Goal: Information Seeking & Learning: Understand process/instructions

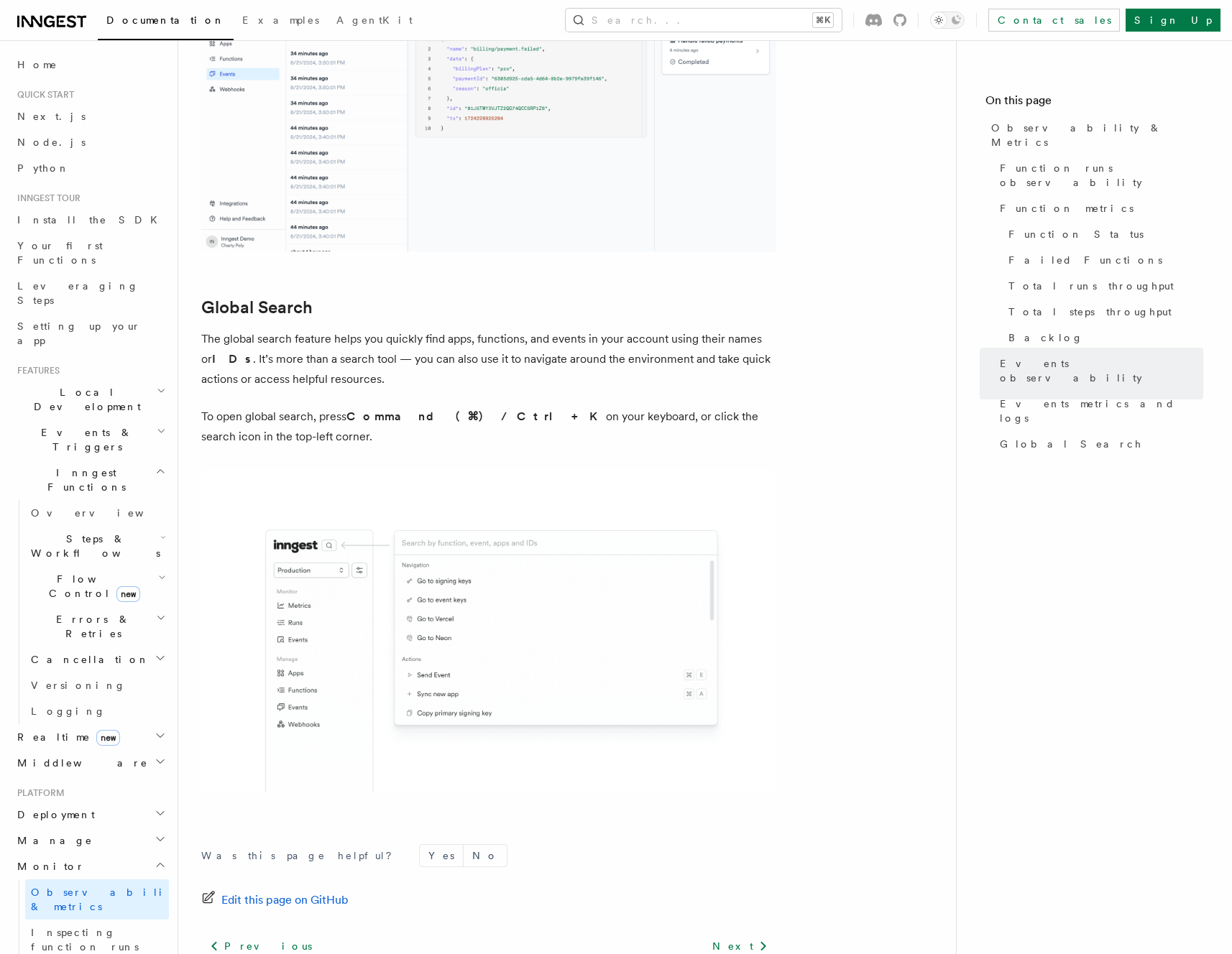
scroll to position [4466, 0]
click at [509, 104] on img at bounding box center [488, 96] width 575 height 311
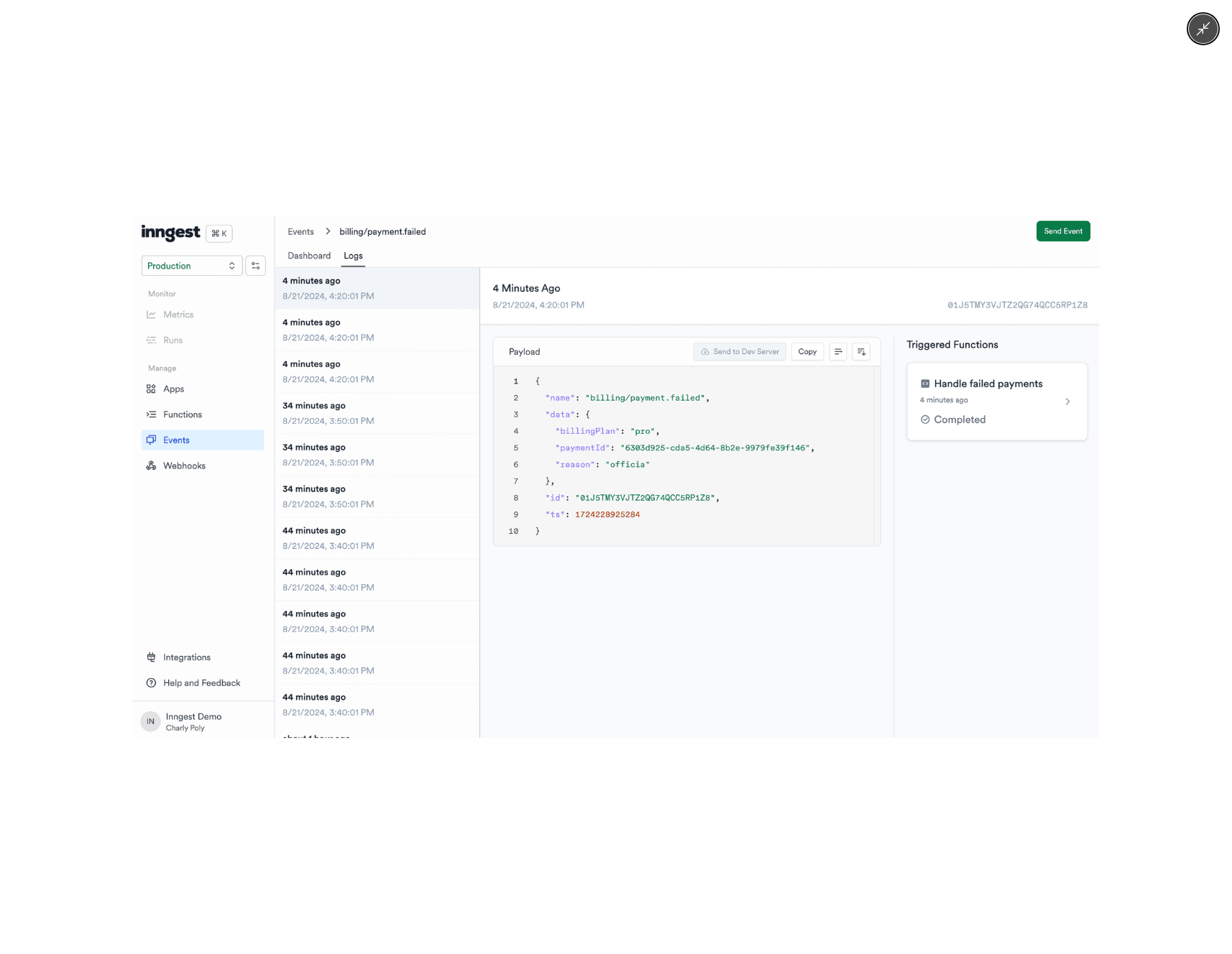
click at [589, 47] on div at bounding box center [616, 477] width 1232 height 954
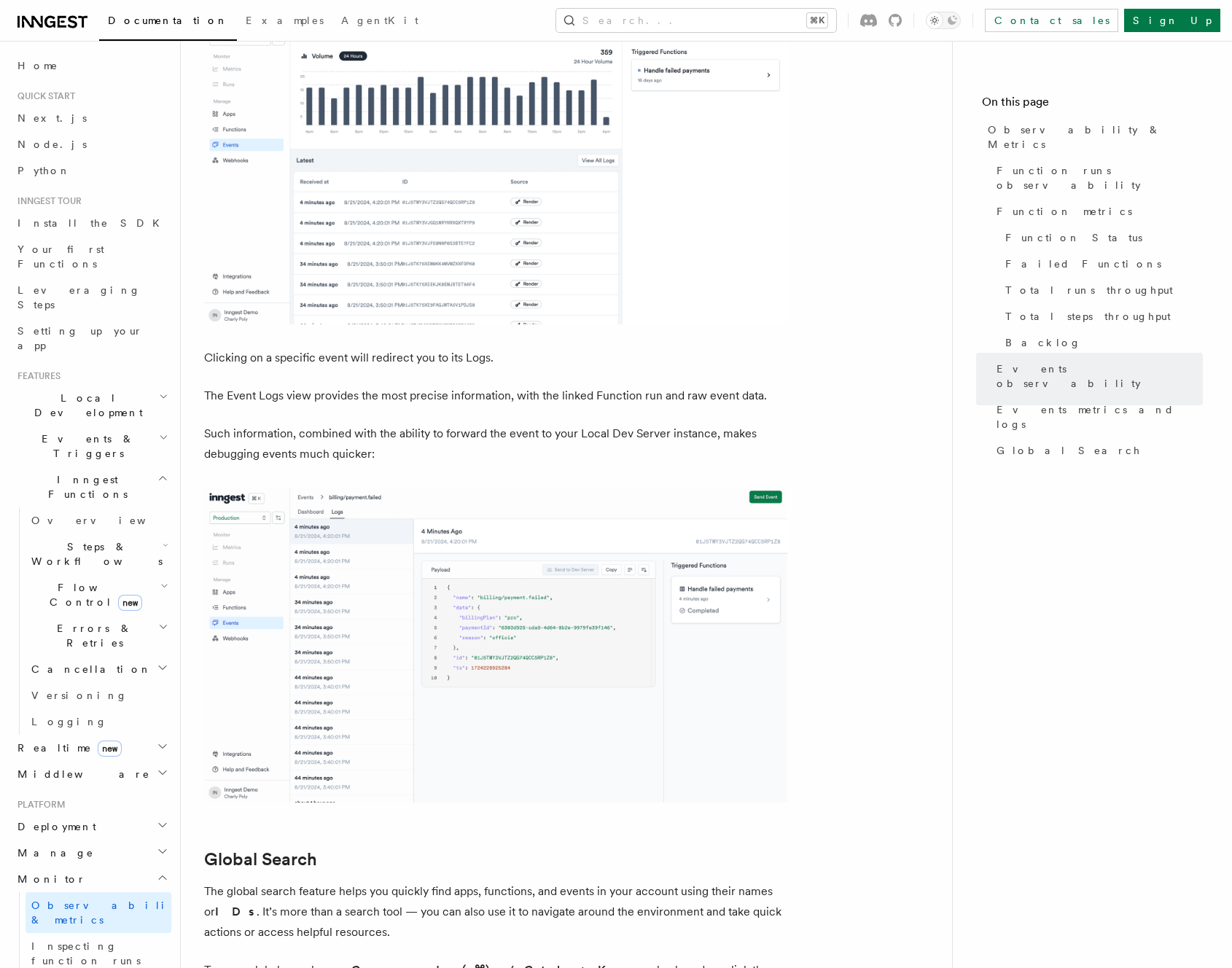
scroll to position [3249, 0]
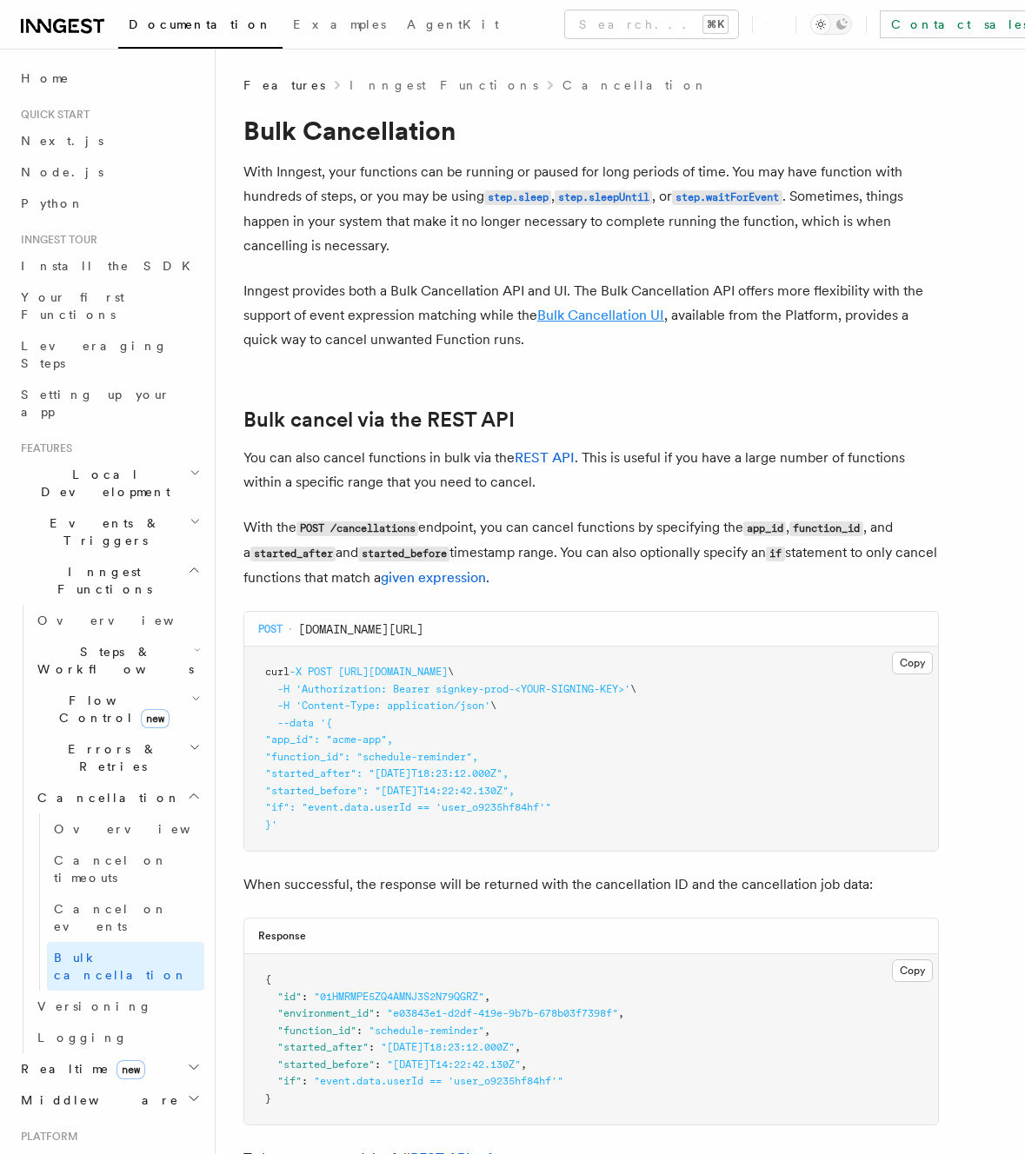
click at [612, 316] on link "Bulk Cancellation UI" at bounding box center [600, 315] width 127 height 17
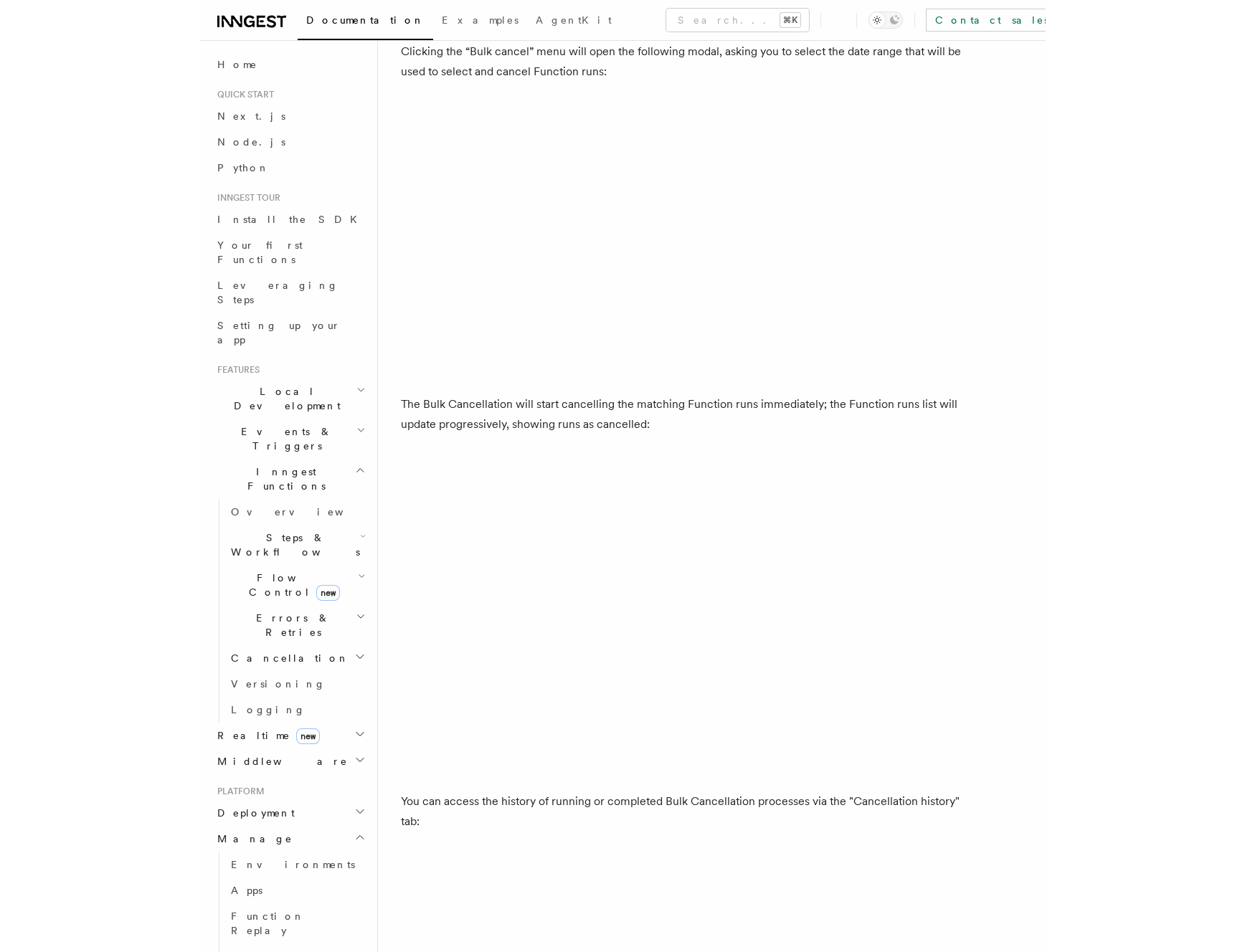
scroll to position [664, 0]
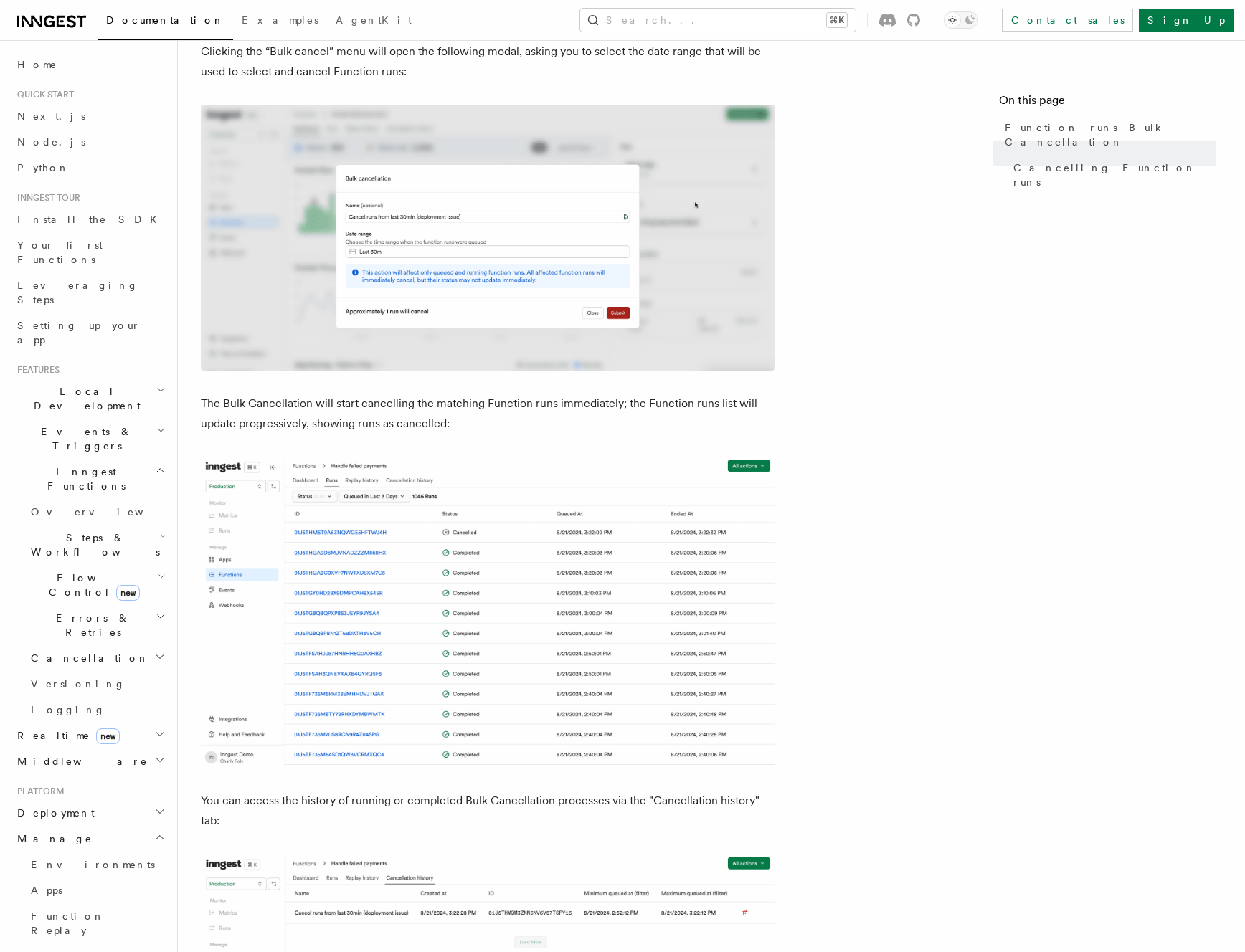
click at [845, 239] on article "Platform Manage Function runs Bulk Cancellation In addition to providing SDK Ca…" at bounding box center [573, 545] width 746 height 2294
click at [845, 307] on article "Platform Manage Function runs Bulk Cancellation In addition to providing SDK Ca…" at bounding box center [573, 545] width 746 height 2294
